Goal: Navigation & Orientation: Understand site structure

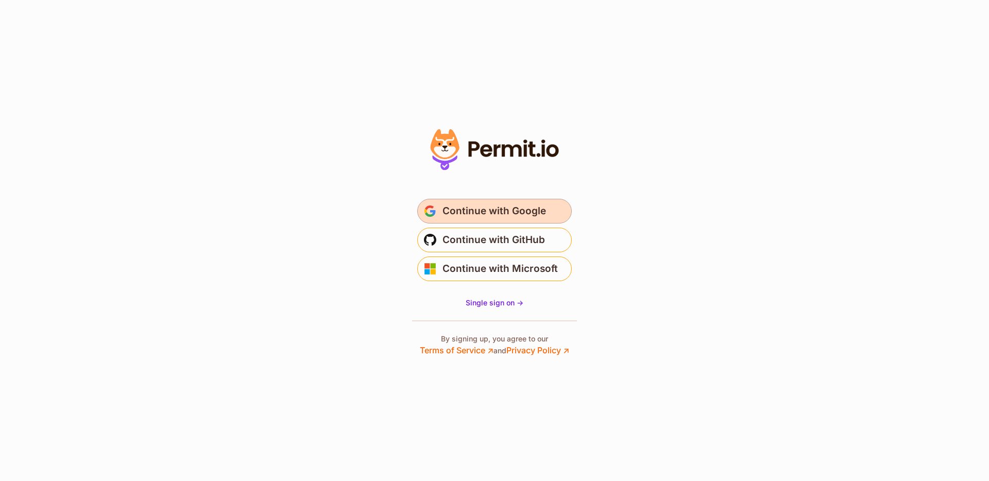
click at [517, 207] on span "Continue with Google" at bounding box center [495, 211] width 104 height 16
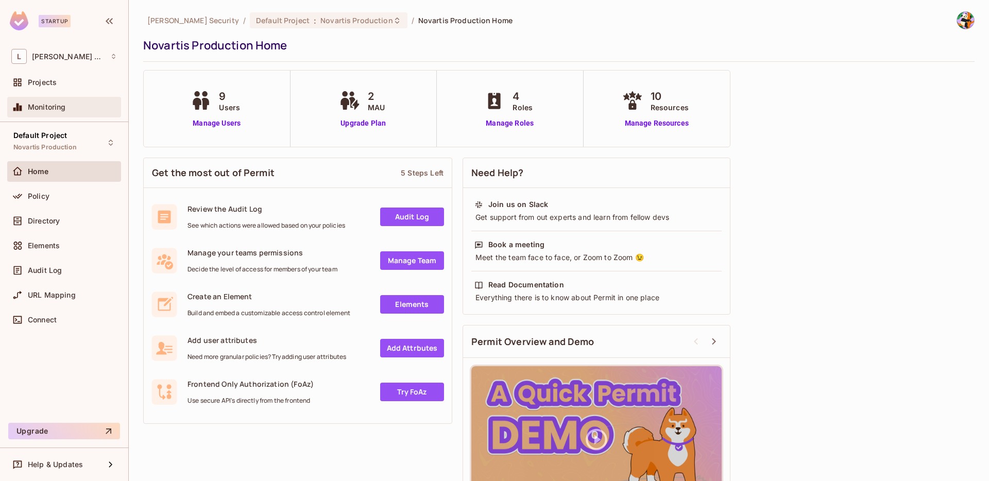
click at [48, 102] on div "Monitoring" at bounding box center [64, 107] width 106 height 12
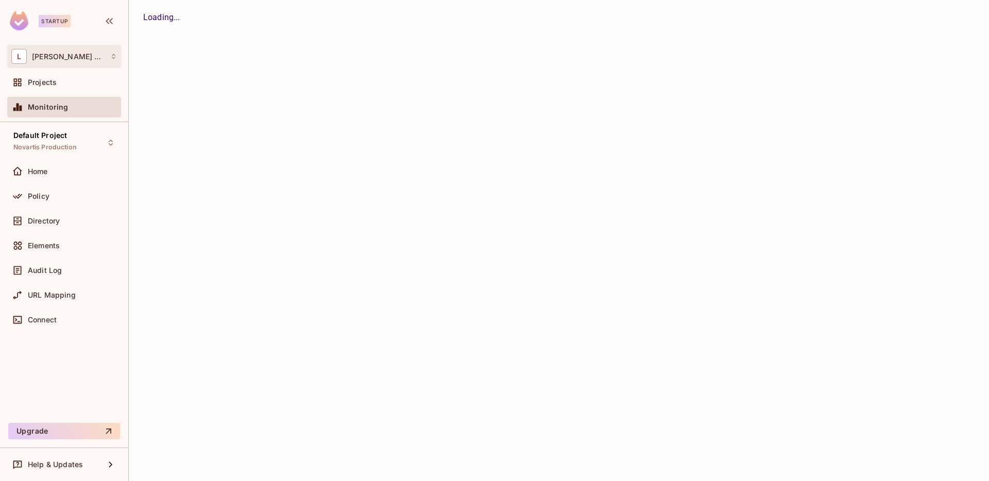
click at [64, 53] on span "[PERSON_NAME] Security" at bounding box center [68, 57] width 73 height 8
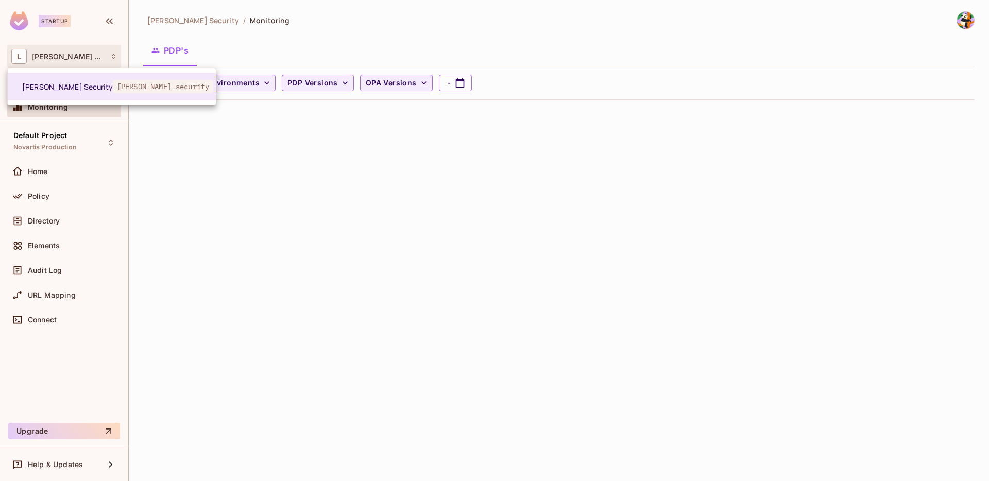
click at [196, 190] on div at bounding box center [494, 240] width 989 height 481
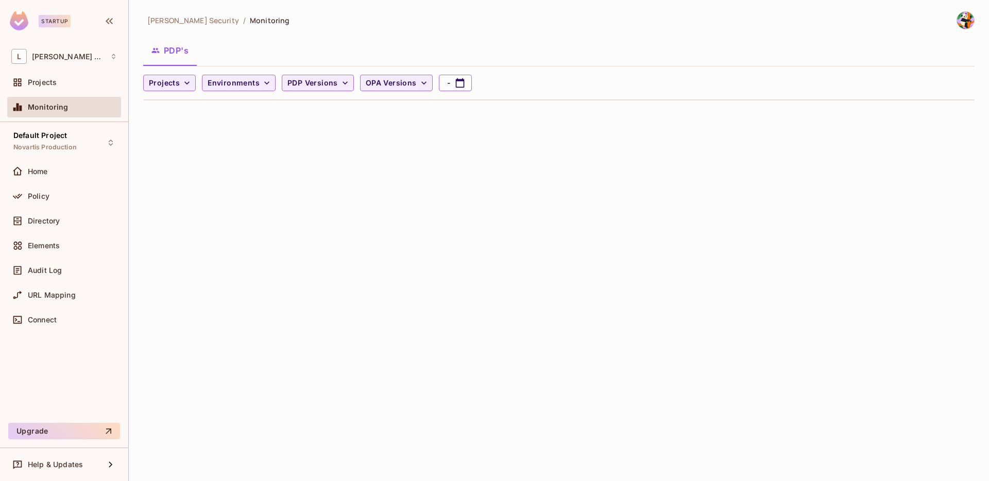
click at [87, 71] on div "L [PERSON_NAME] Security Projects Monitoring" at bounding box center [64, 83] width 128 height 77
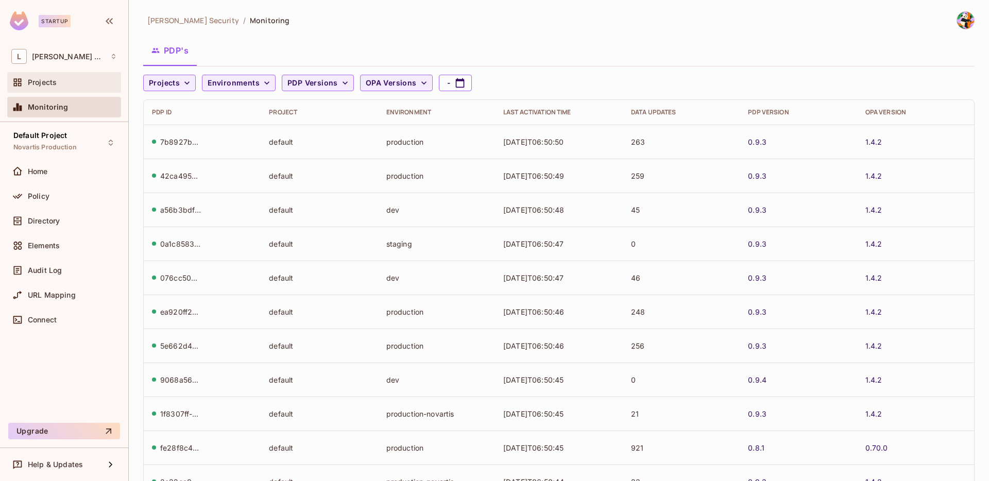
click at [86, 79] on div "Projects" at bounding box center [72, 82] width 89 height 8
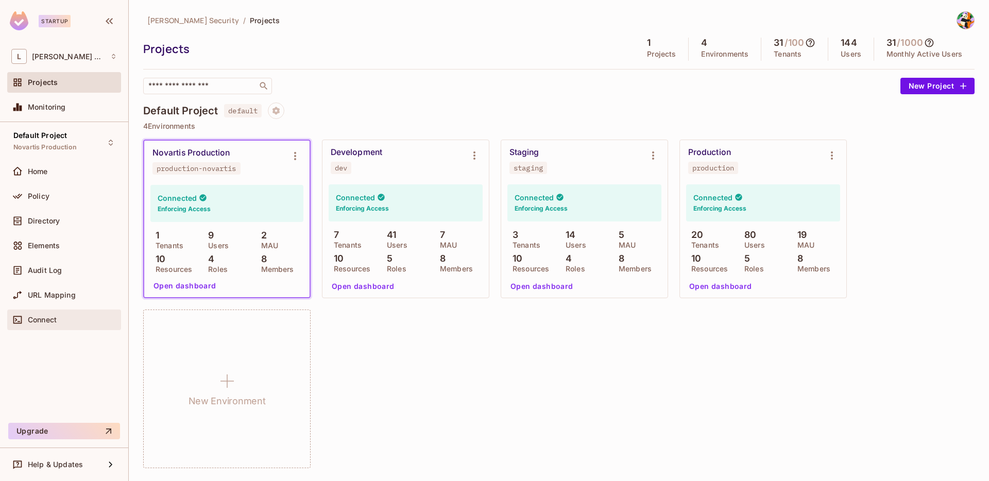
click at [58, 322] on div "Connect" at bounding box center [72, 320] width 89 height 8
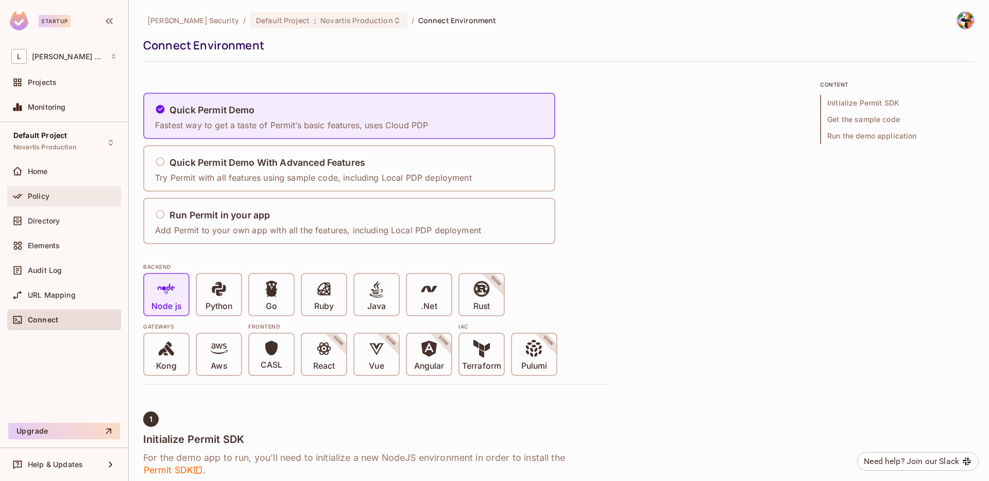
click at [74, 190] on div "Policy" at bounding box center [64, 196] width 106 height 12
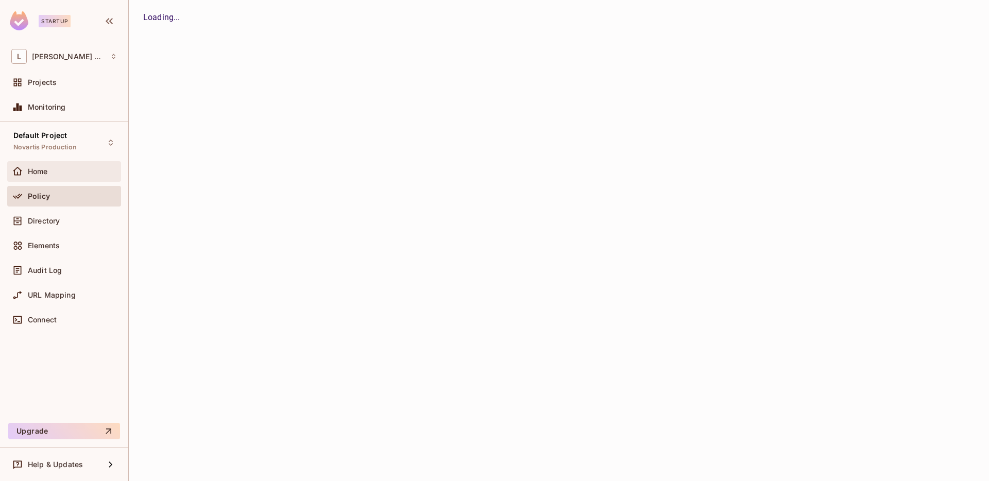
click at [79, 174] on div "Home" at bounding box center [72, 171] width 89 height 8
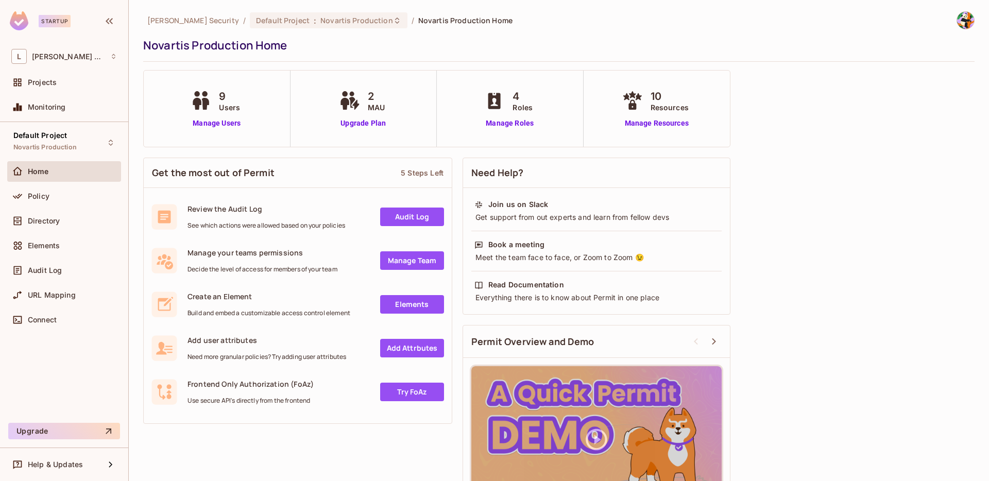
click at [86, 232] on div "Directory" at bounding box center [64, 223] width 114 height 25
click at [115, 64] on div "L [PERSON_NAME] Security" at bounding box center [64, 56] width 114 height 23
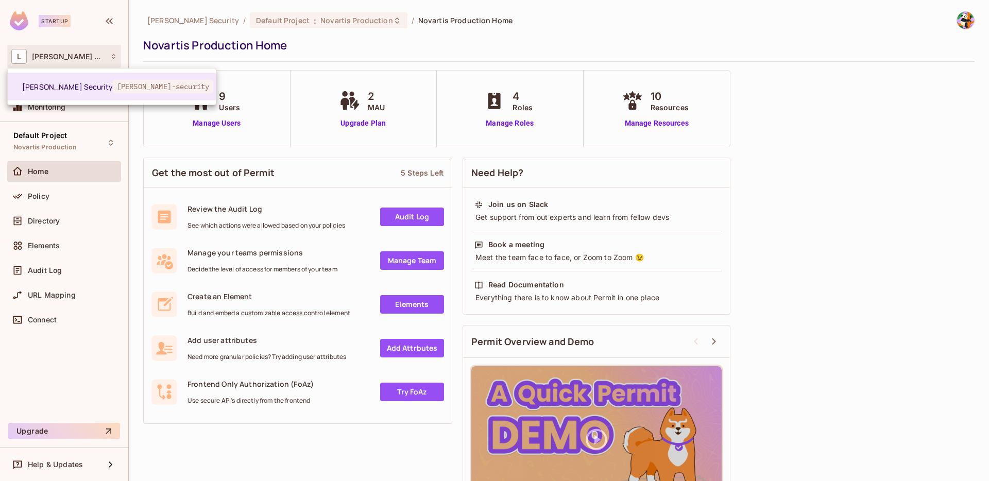
click at [851, 59] on div at bounding box center [494, 240] width 989 height 481
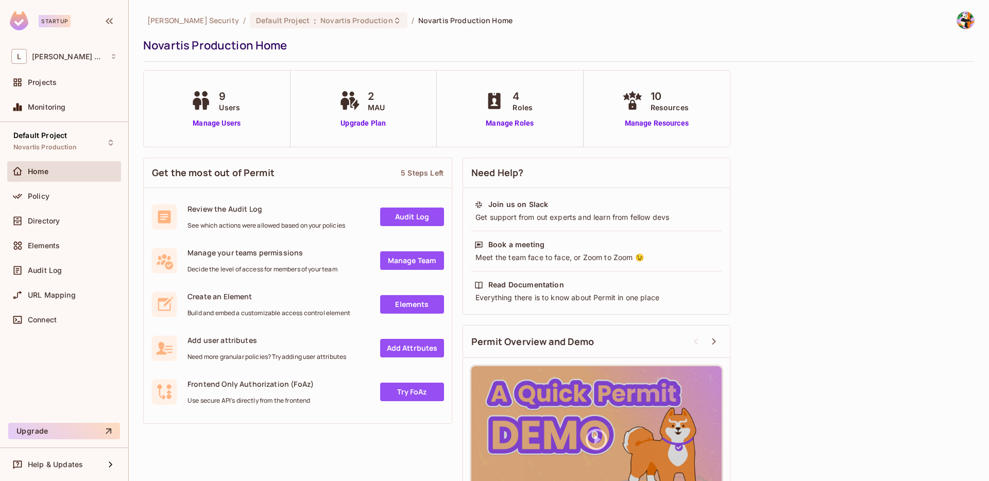
click at [966, 26] on div at bounding box center [961, 20] width 27 height 18
click at [960, 23] on img at bounding box center [966, 20] width 17 height 17
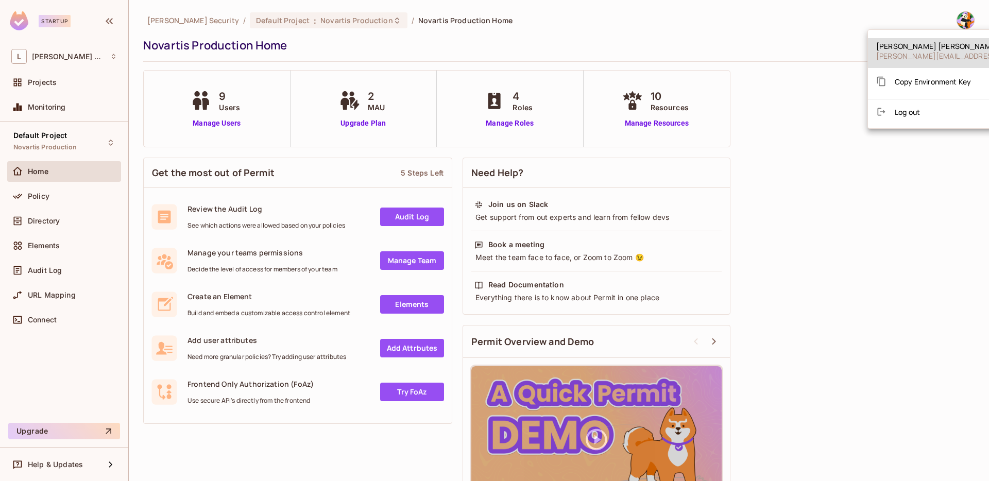
click at [960, 23] on div at bounding box center [494, 240] width 989 height 481
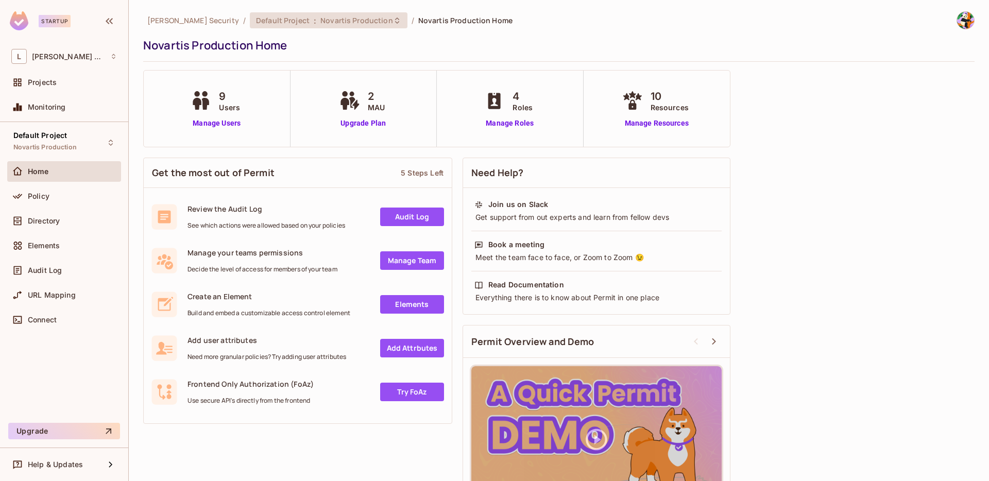
click at [256, 24] on span "Default Project" at bounding box center [283, 20] width 54 height 10
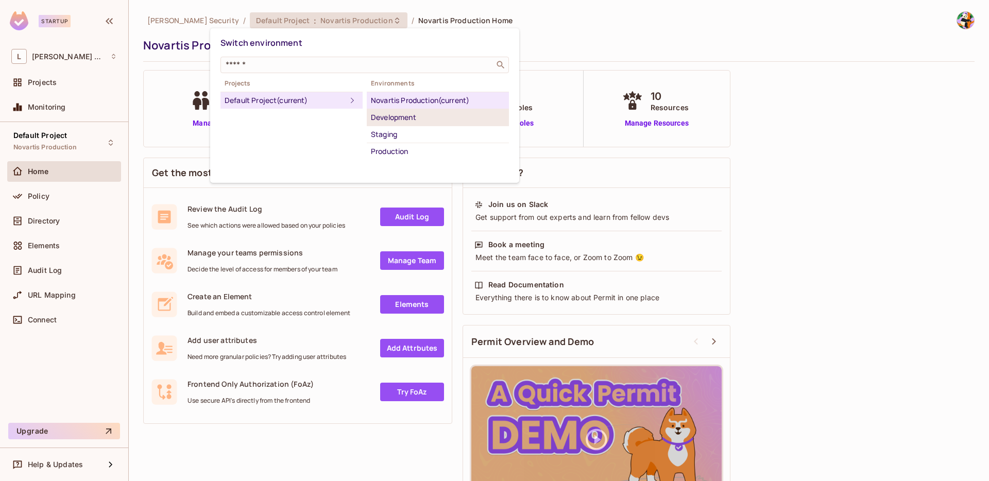
click at [397, 122] on div "Development" at bounding box center [438, 117] width 134 height 12
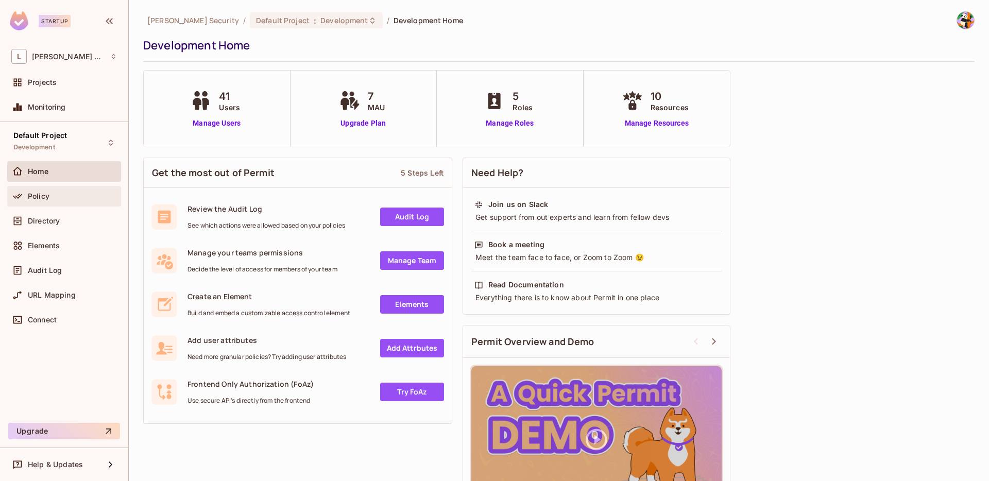
click at [32, 201] on div "Policy" at bounding box center [64, 196] width 106 height 12
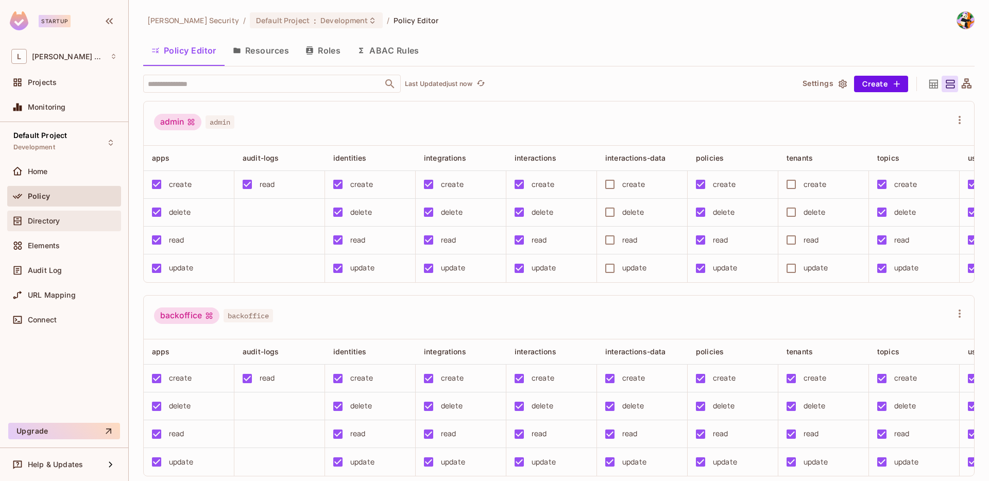
click at [41, 221] on span "Directory" at bounding box center [44, 221] width 32 height 8
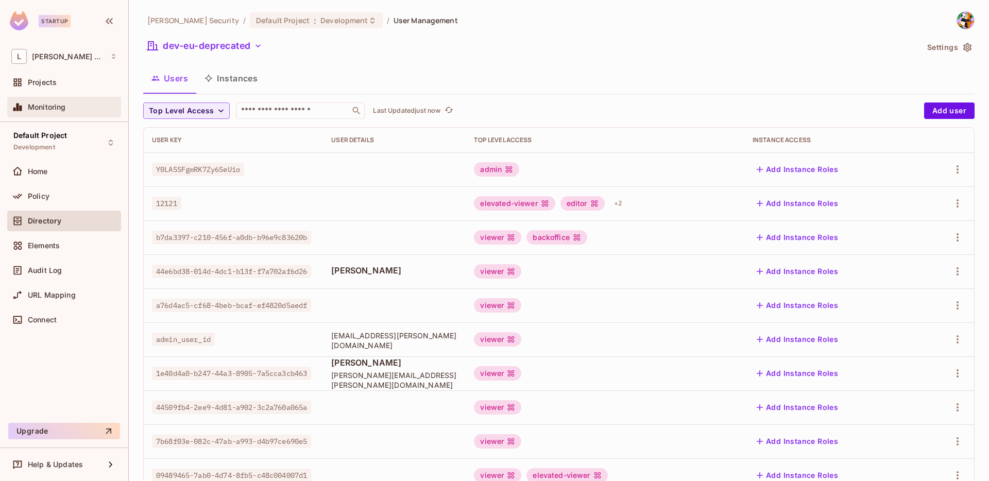
click at [84, 108] on div "Monitoring" at bounding box center [72, 107] width 89 height 8
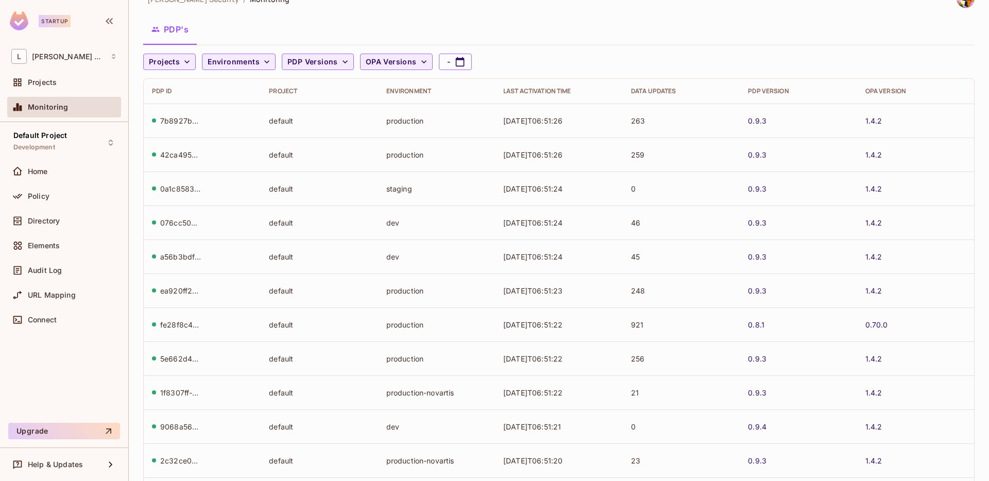
scroll to position [12, 0]
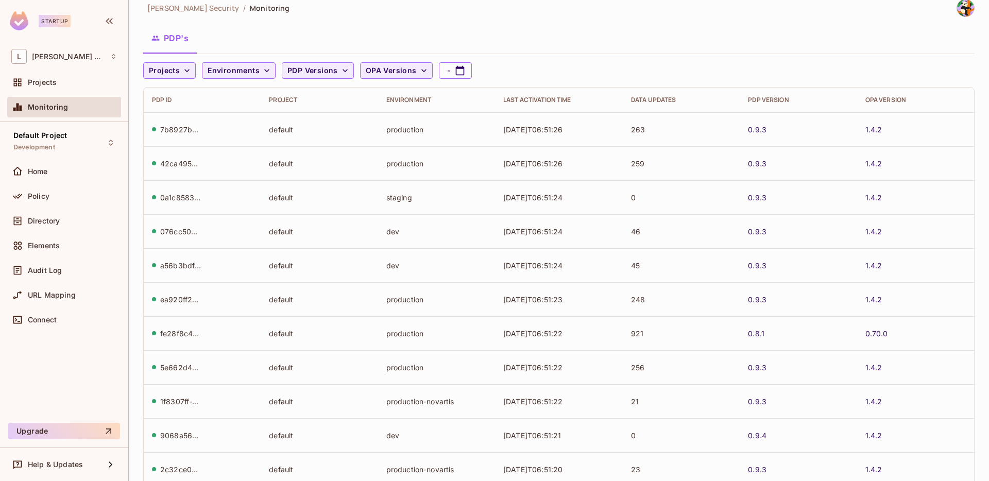
click at [83, 210] on div "Policy" at bounding box center [64, 198] width 114 height 25
click at [82, 204] on div "Policy" at bounding box center [64, 196] width 114 height 21
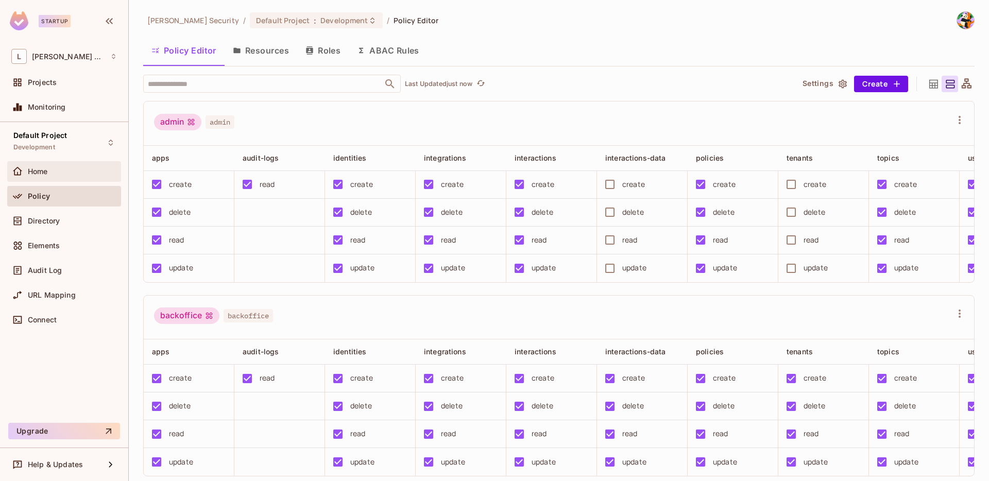
click at [69, 170] on div "Home" at bounding box center [72, 171] width 89 height 8
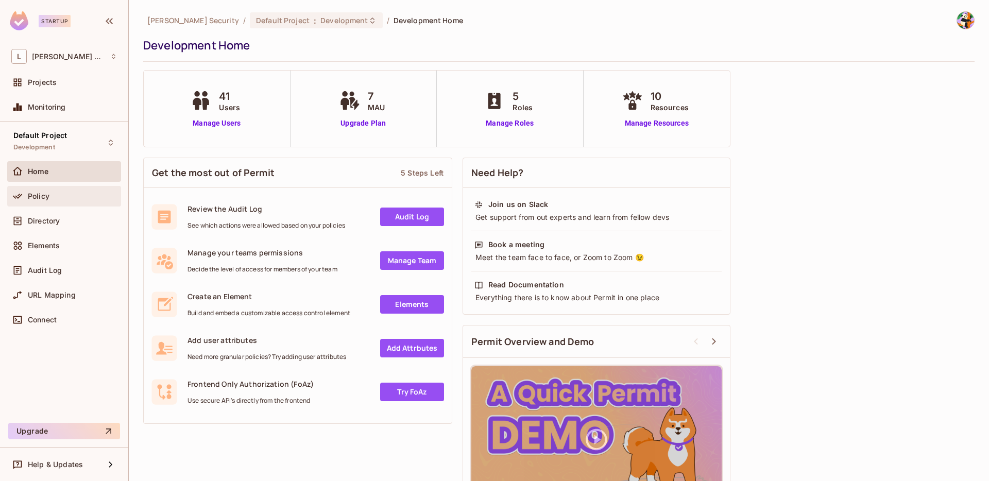
click at [68, 204] on div "Policy" at bounding box center [64, 196] width 114 height 21
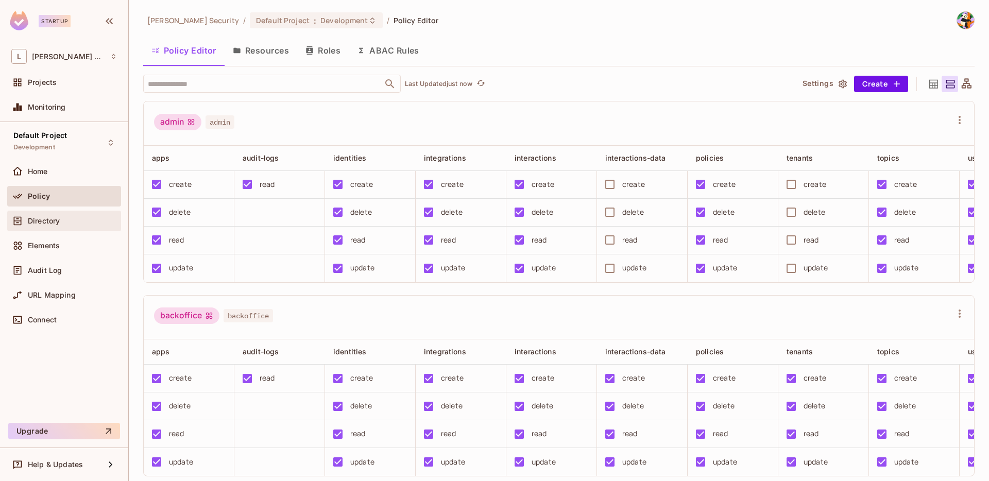
click at [71, 225] on div "Directory" at bounding box center [64, 221] width 106 height 12
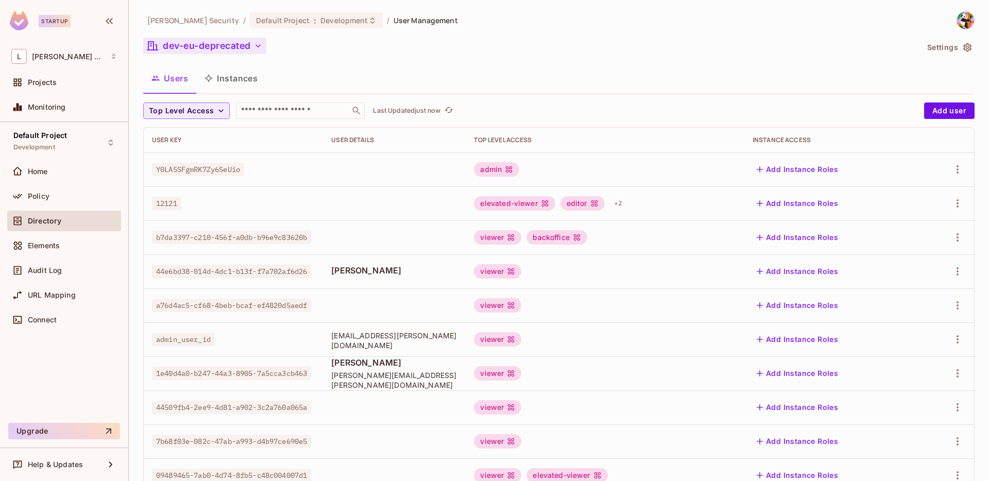
click at [211, 47] on button "dev-eu-deprecated" at bounding box center [204, 46] width 123 height 16
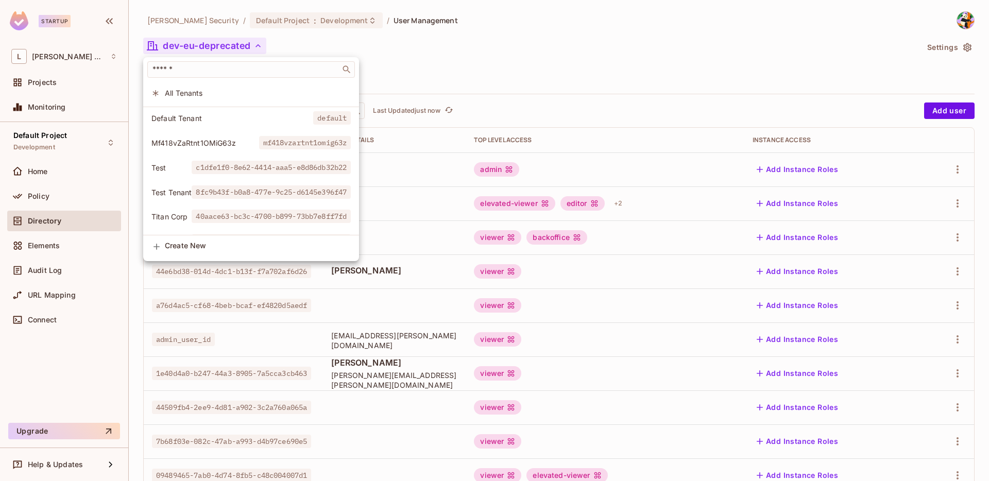
click at [623, 98] on div at bounding box center [494, 240] width 989 height 481
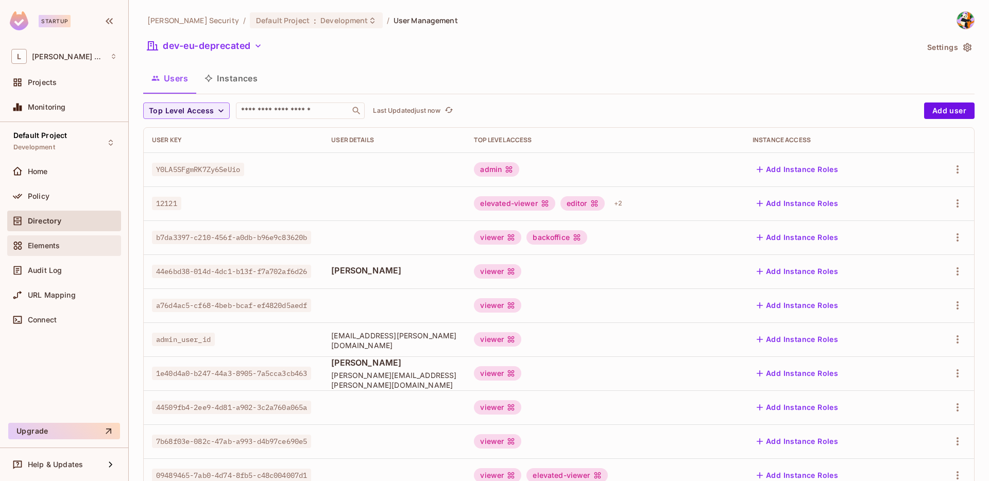
click at [84, 255] on div "Elements" at bounding box center [64, 246] width 114 height 21
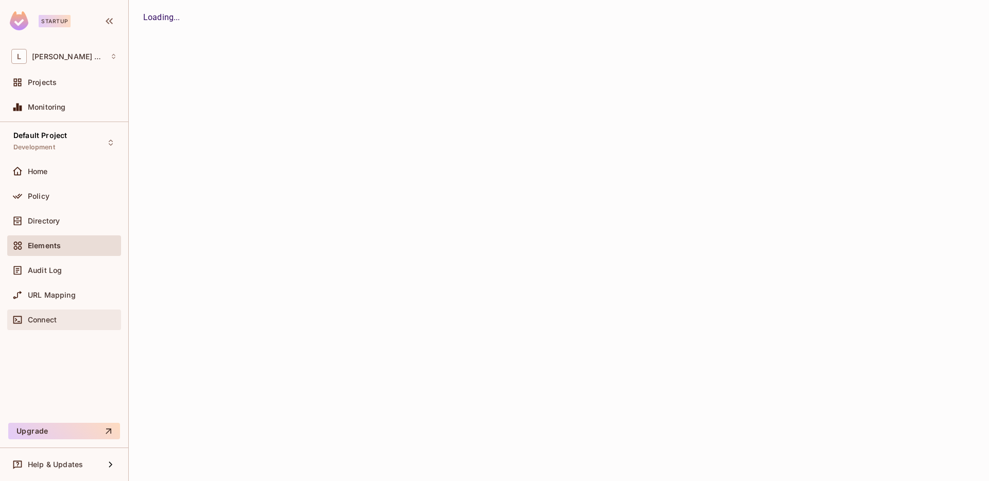
click at [75, 310] on div "Connect" at bounding box center [64, 320] width 114 height 21
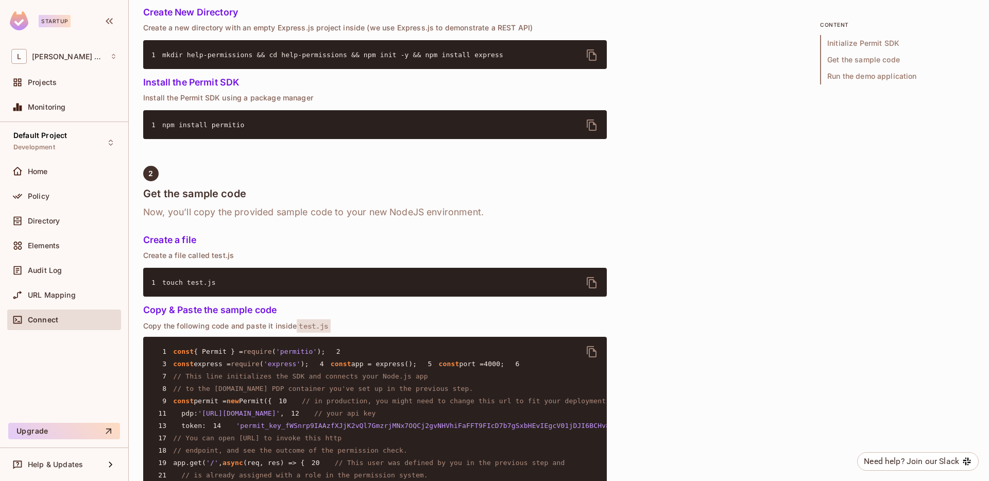
scroll to position [1215, 0]
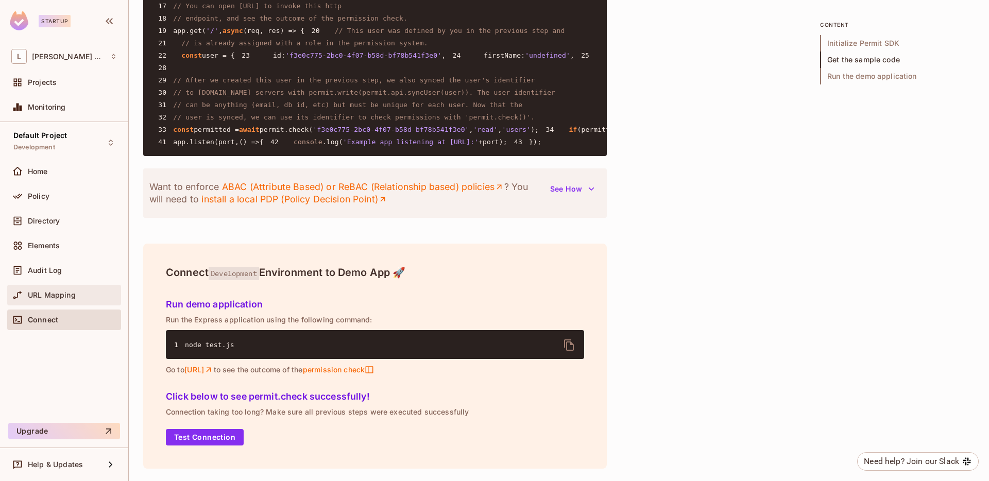
click at [99, 285] on div "URL Mapping" at bounding box center [64, 295] width 114 height 21
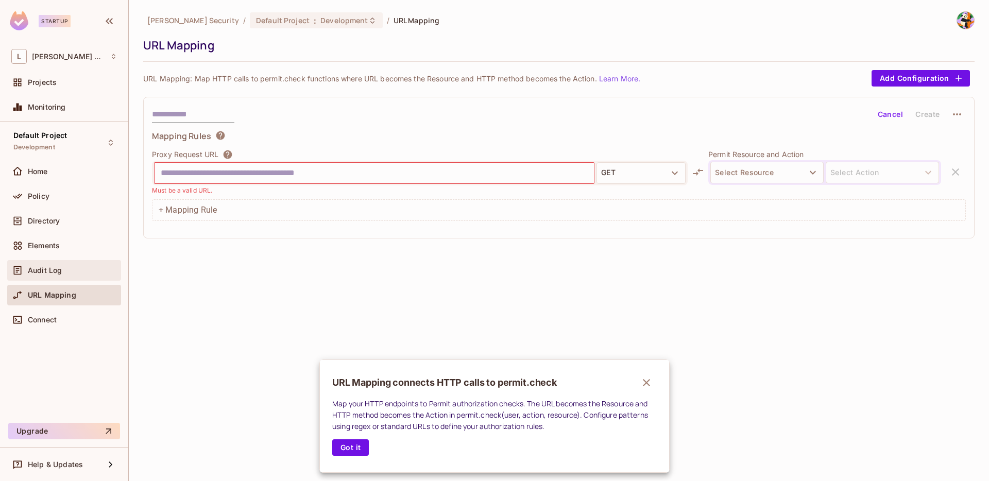
click at [86, 266] on div at bounding box center [494, 240] width 989 height 481
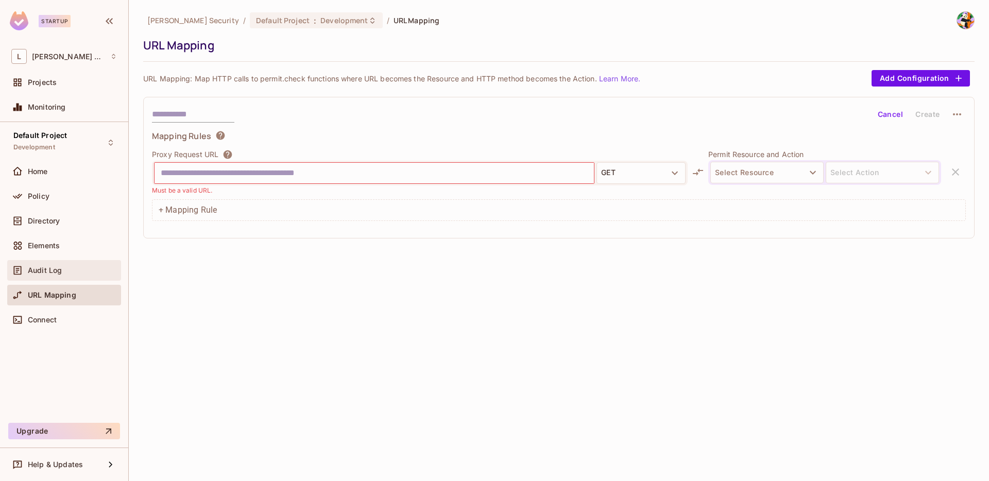
click at [85, 268] on div "Audit Log" at bounding box center [72, 270] width 89 height 8
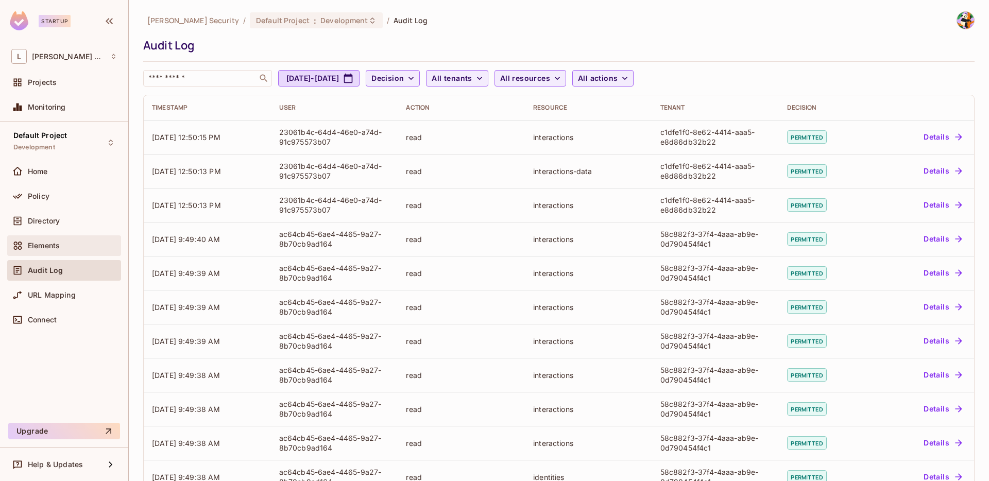
click at [81, 240] on div "Elements" at bounding box center [64, 246] width 106 height 12
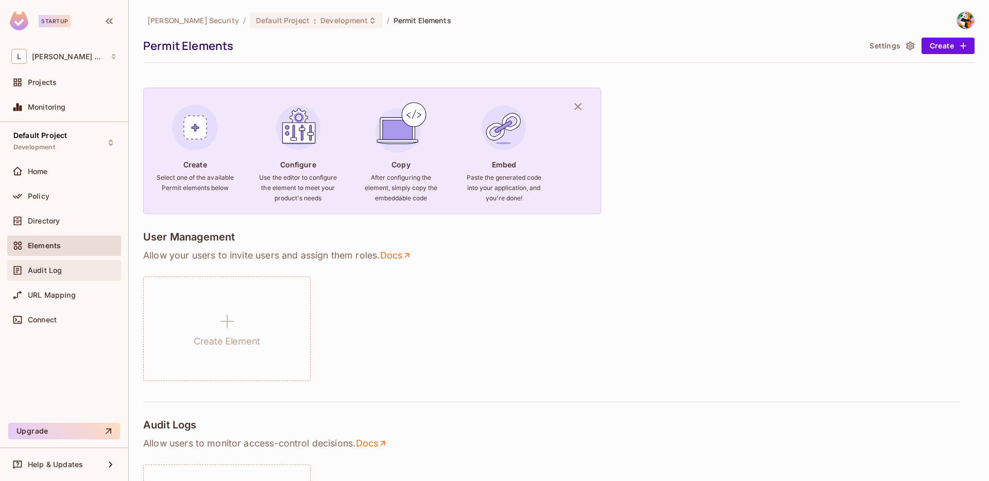
click at [80, 272] on div "Audit Log" at bounding box center [72, 270] width 89 height 8
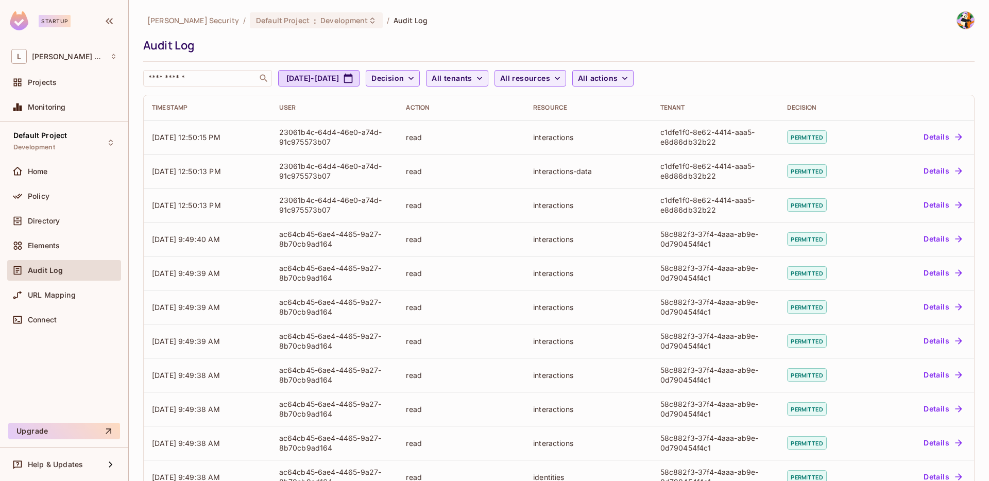
click at [19, 24] on img at bounding box center [19, 20] width 19 height 19
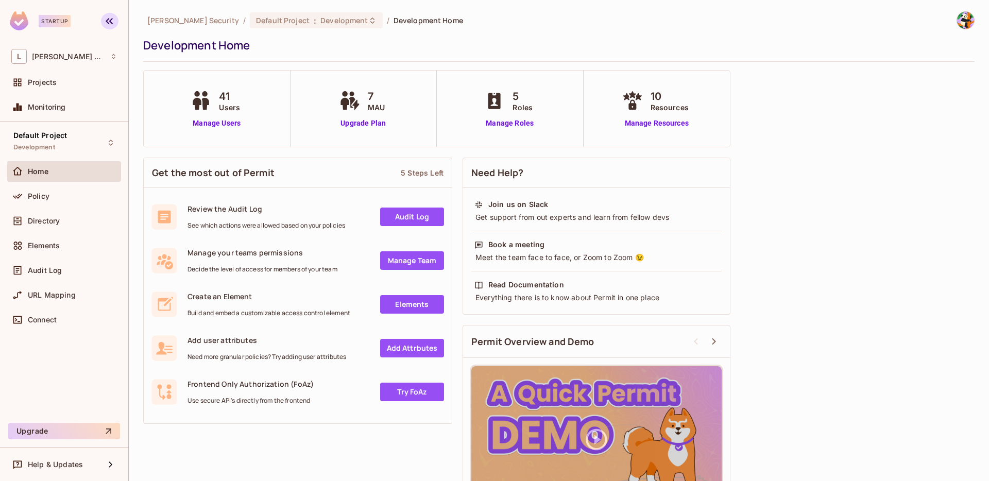
click at [113, 22] on icon "button" at bounding box center [109, 21] width 12 height 12
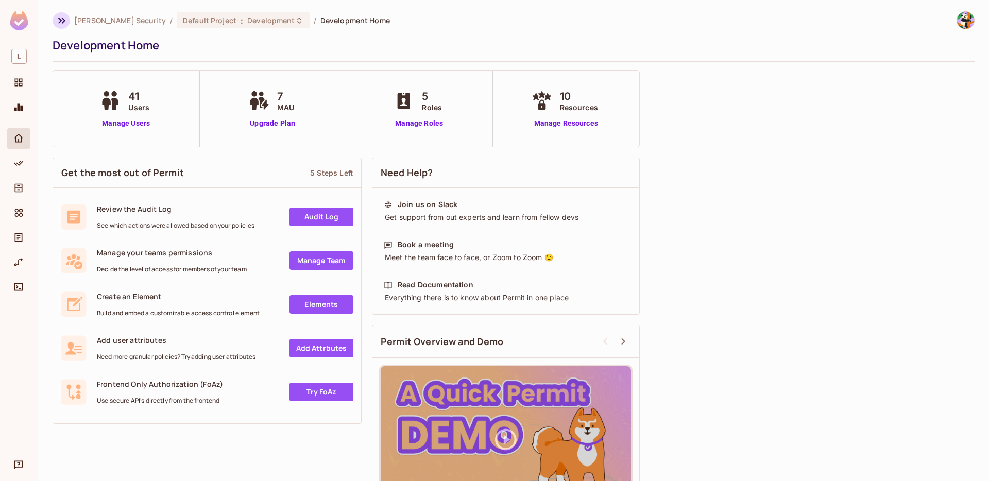
click at [57, 17] on icon "button" at bounding box center [62, 20] width 12 height 12
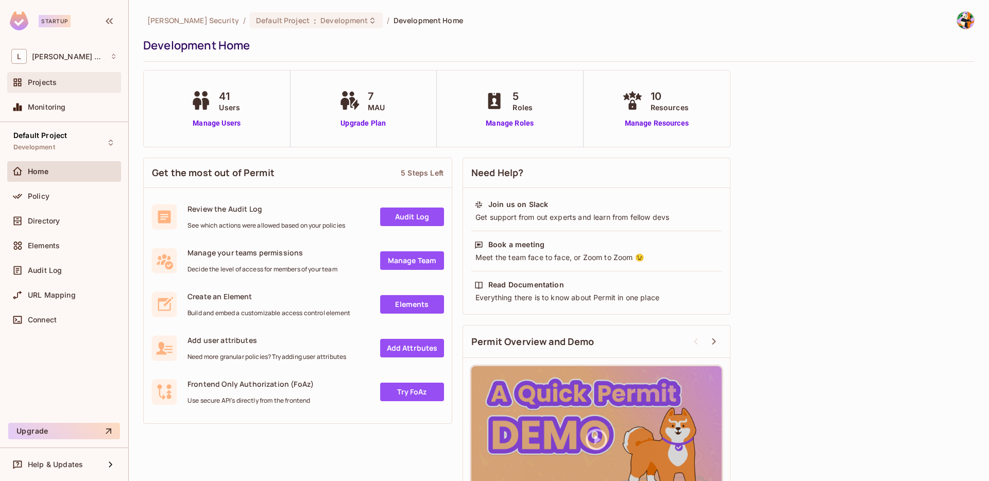
click at [73, 86] on div "Projects" at bounding box center [72, 82] width 89 height 8
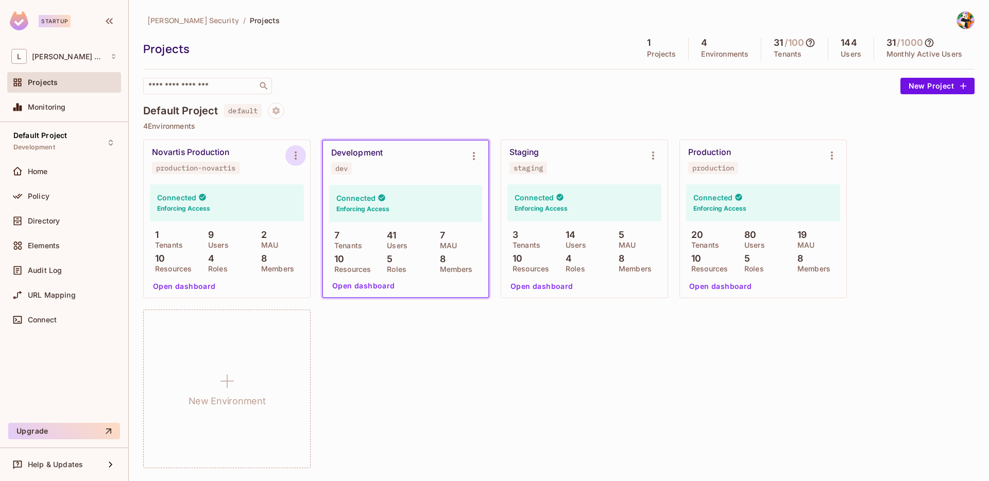
click at [299, 157] on icon "Environment settings" at bounding box center [296, 155] width 12 height 12
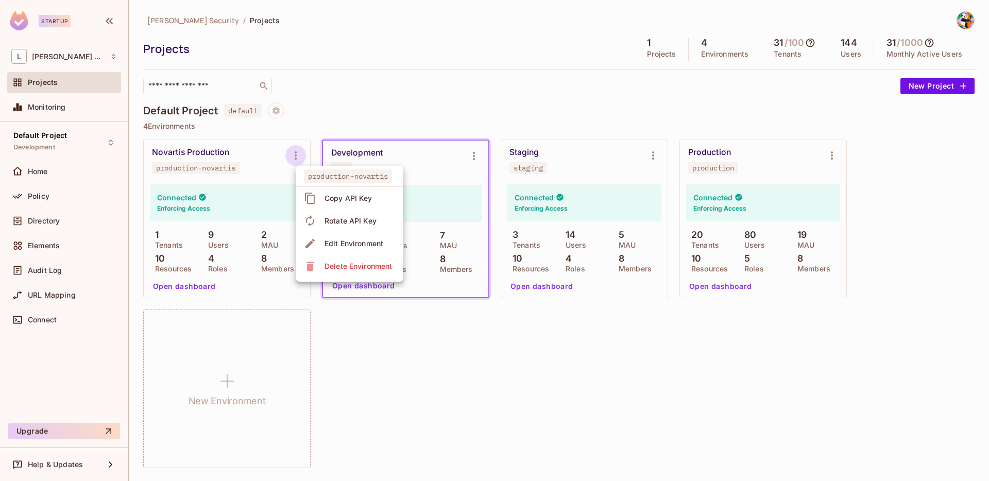
click at [463, 132] on div at bounding box center [494, 240] width 989 height 481
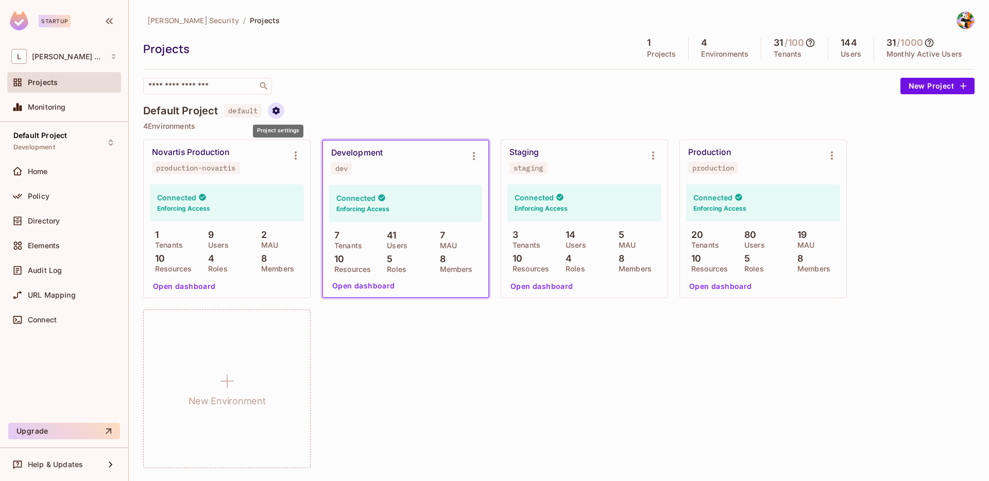
click at [283, 110] on button "Project settings" at bounding box center [276, 111] width 16 height 16
click at [331, 148] on div "Edit Project" at bounding box center [327, 150] width 41 height 10
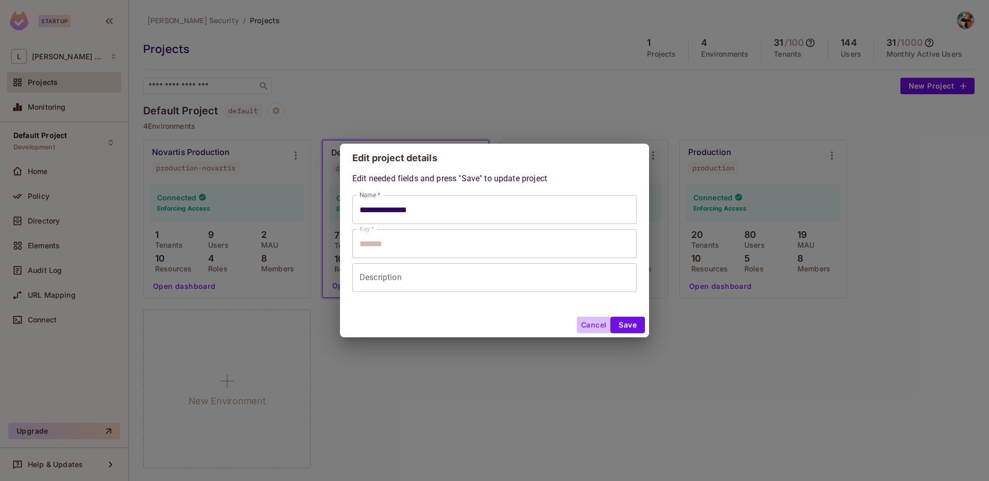
click at [586, 323] on button "Cancel" at bounding box center [593, 325] width 33 height 16
type input "**********"
type input "*******"
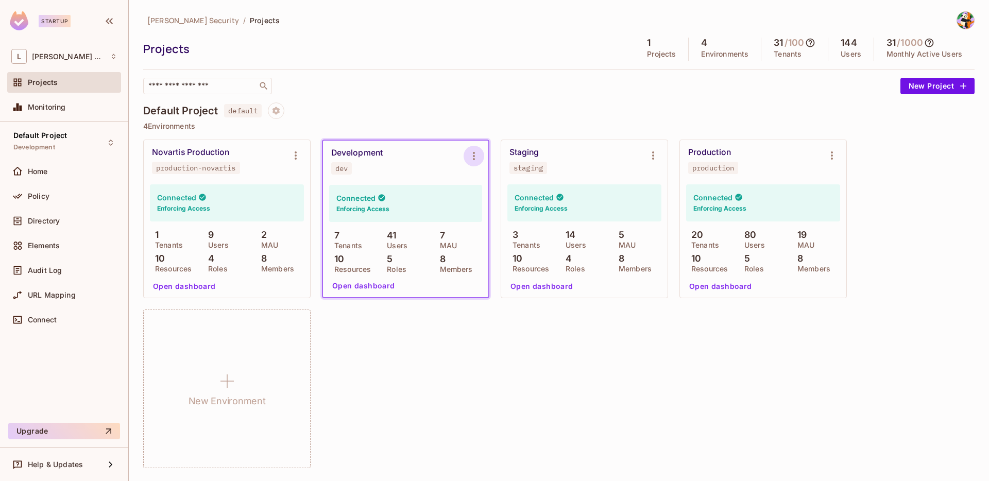
click at [473, 161] on icon "Environment settings" at bounding box center [474, 156] width 12 height 12
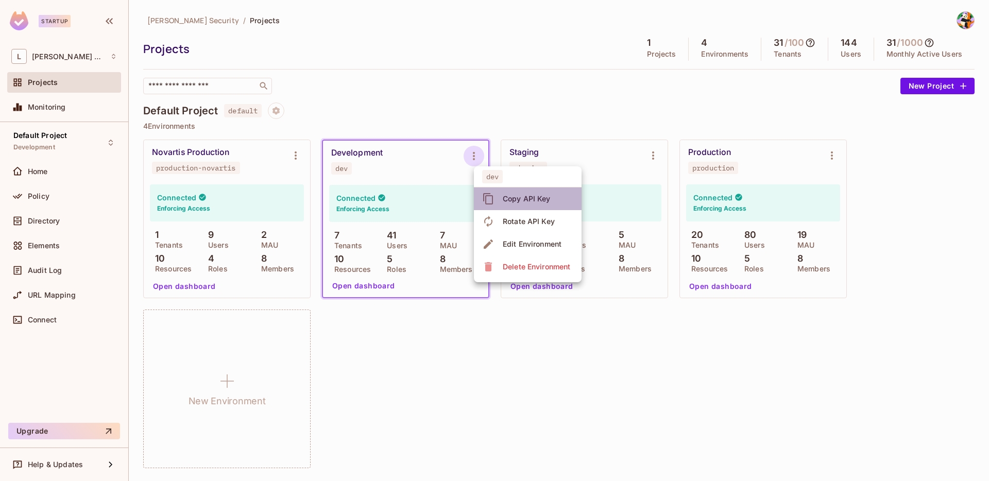
click at [516, 198] on div "Copy API Key" at bounding box center [527, 199] width 48 height 10
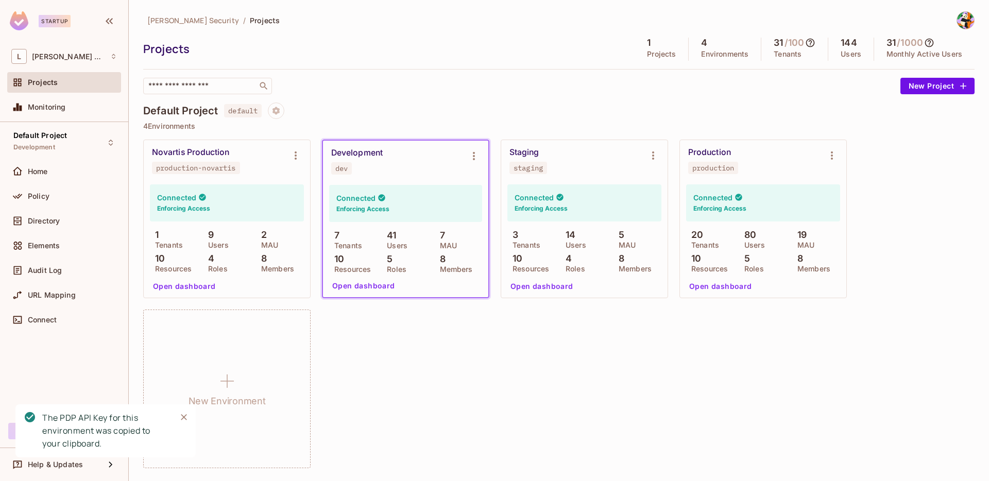
click at [387, 283] on button "Open dashboard" at bounding box center [363, 286] width 71 height 16
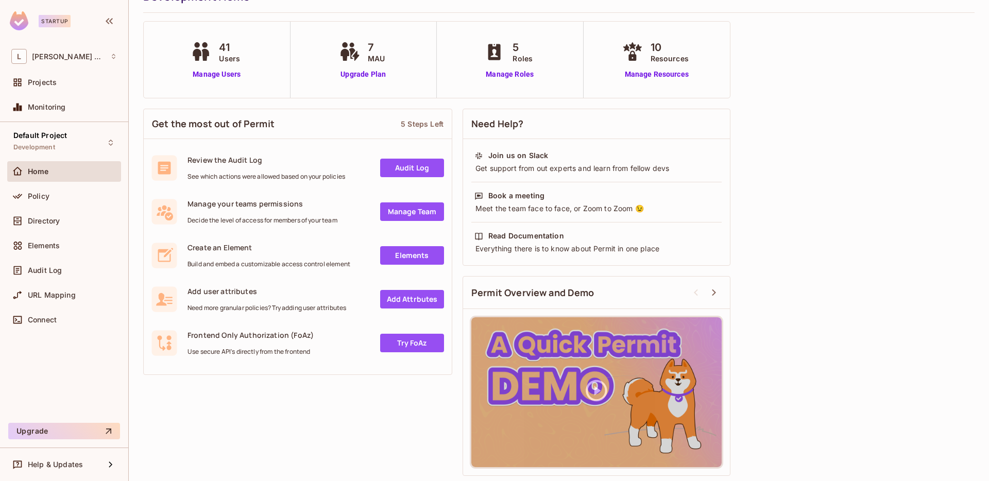
scroll to position [49, 0]
